Goal: Task Accomplishment & Management: Manage account settings

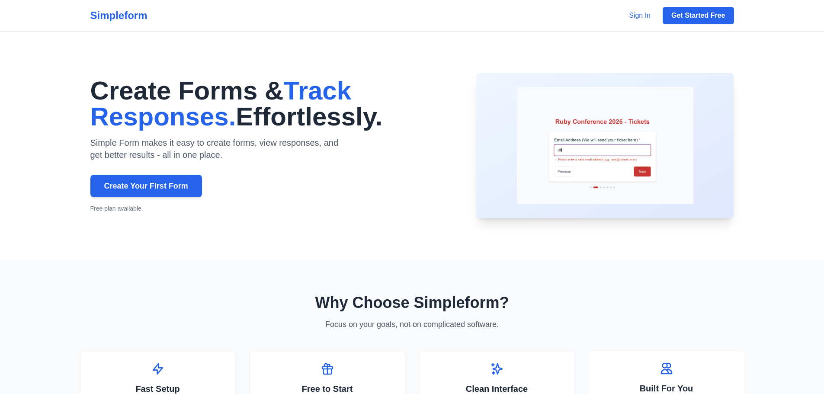
click at [647, 15] on link "Sign In" at bounding box center [640, 16] width 32 height 14
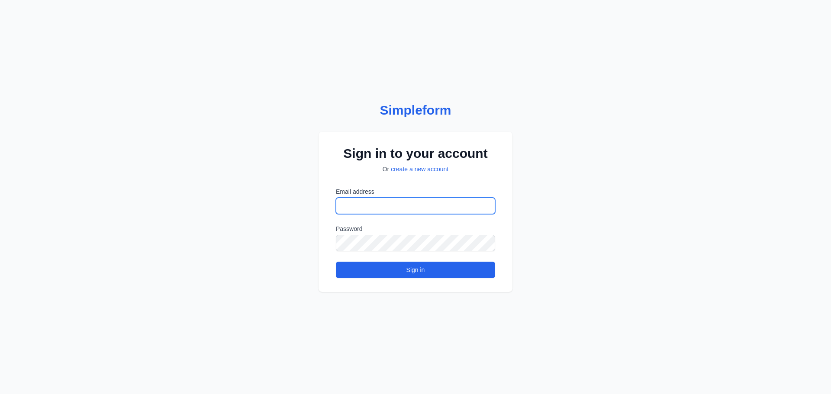
click at [360, 206] on input "Email address" at bounding box center [415, 206] width 159 height 16
click at [370, 212] on input "Email address" at bounding box center [415, 206] width 159 height 16
